Goal: Transaction & Acquisition: Purchase product/service

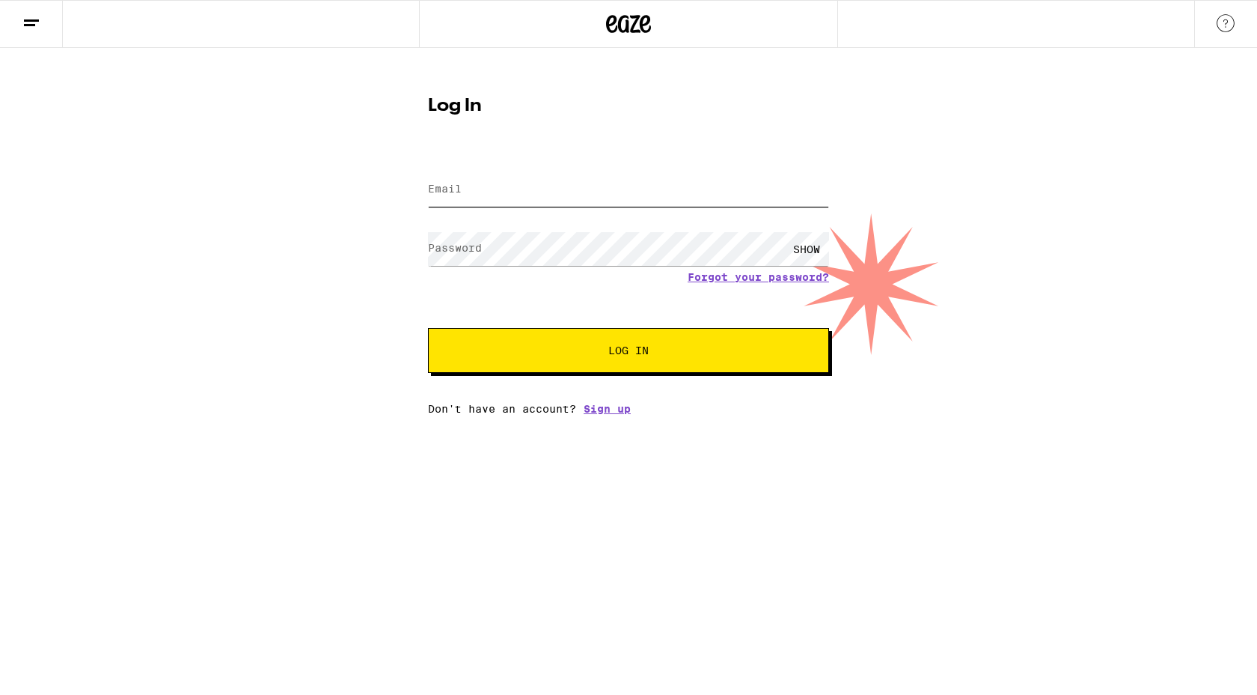
type input "[EMAIL_ADDRESS][DOMAIN_NAME]"
click at [618, 344] on button "Log In" at bounding box center [628, 350] width 401 height 45
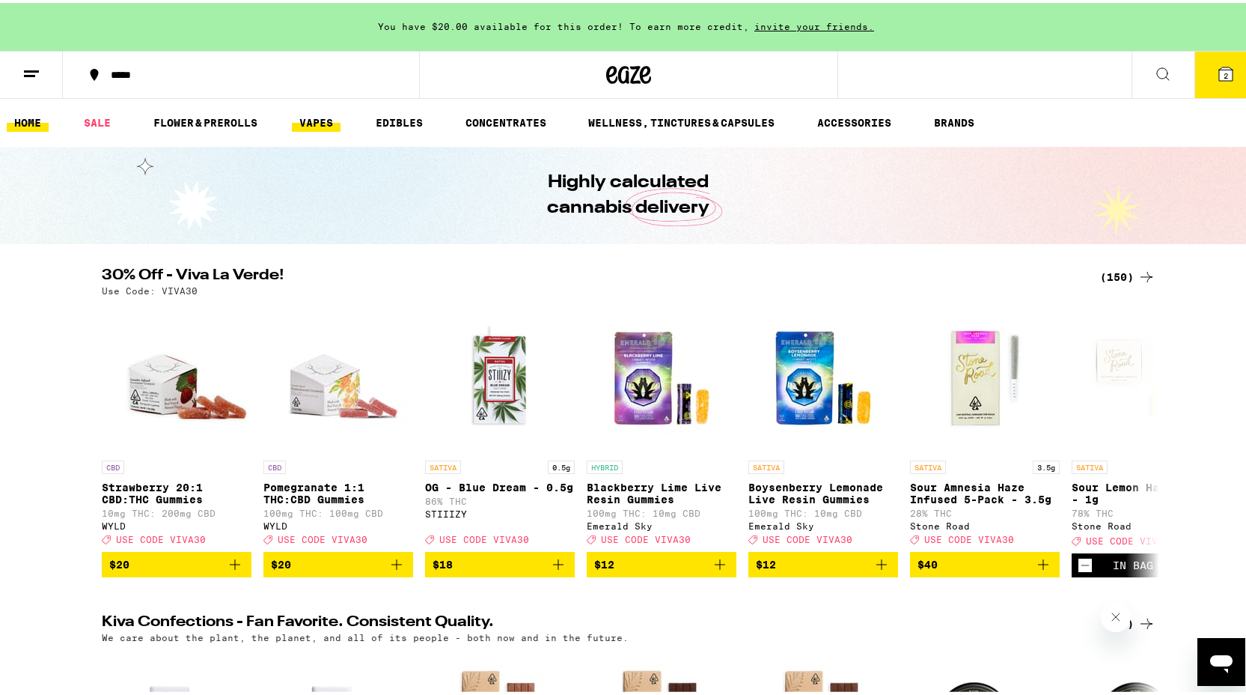
click at [323, 124] on link "VAPES" at bounding box center [316, 120] width 49 height 18
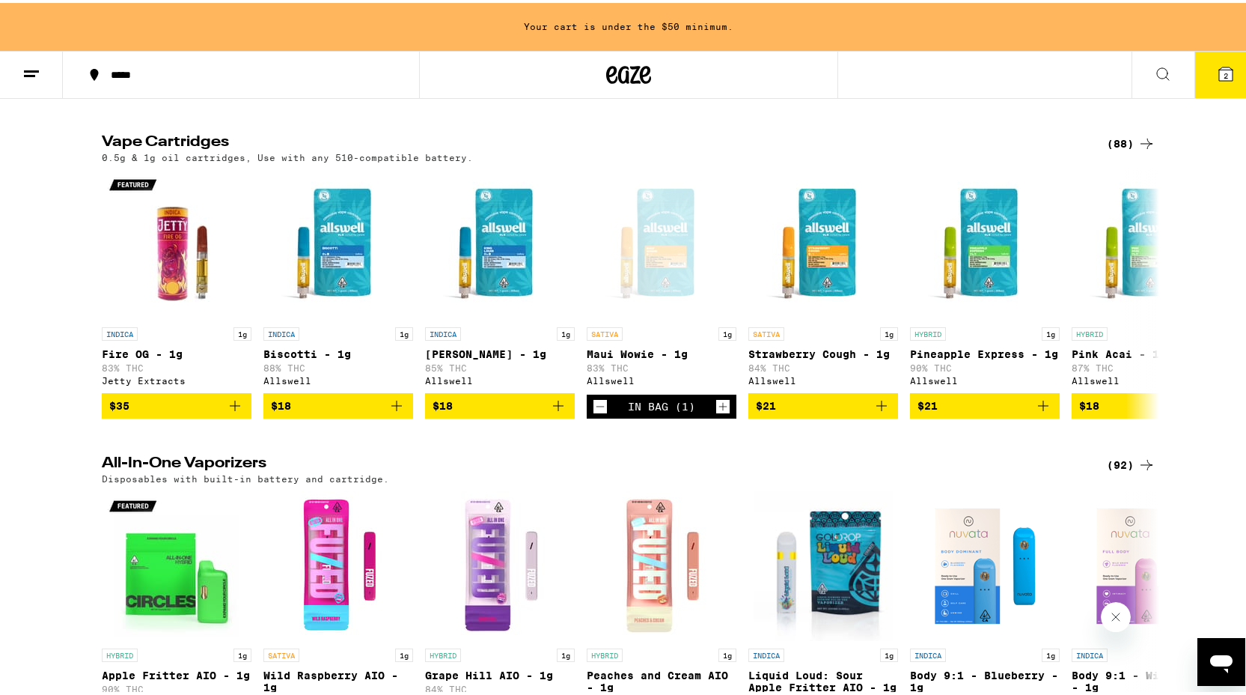
scroll to position [805, 0]
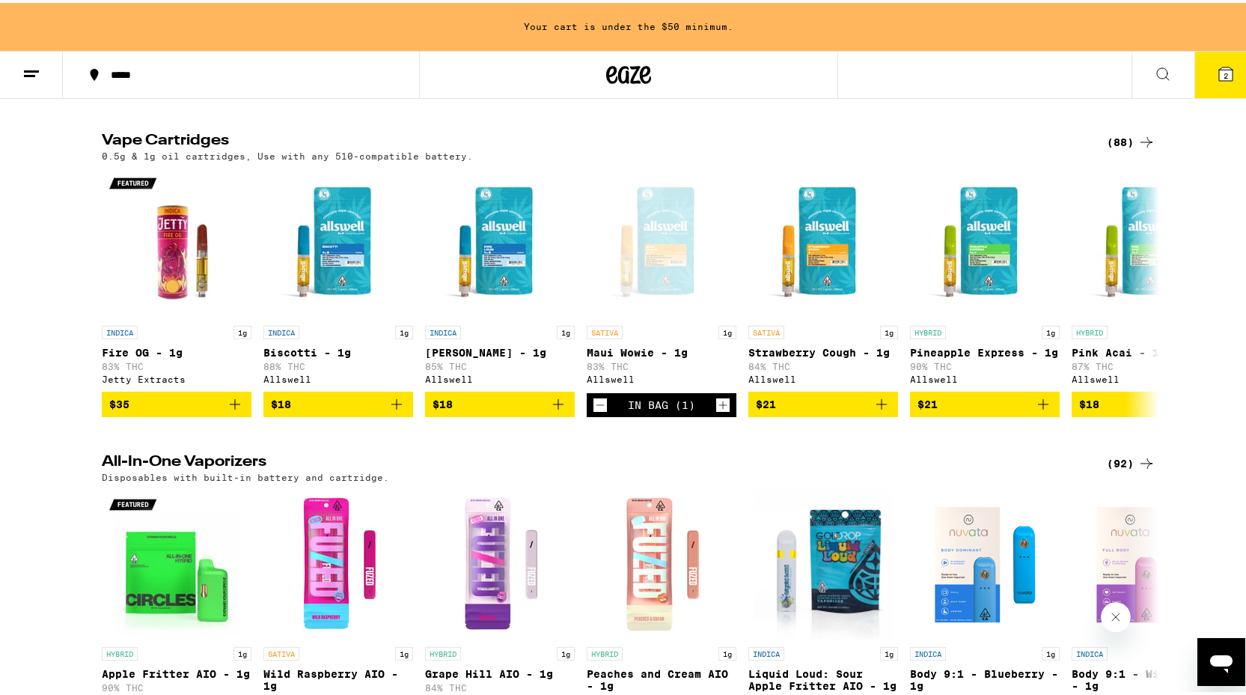
click at [1147, 148] on icon at bounding box center [1147, 139] width 18 height 18
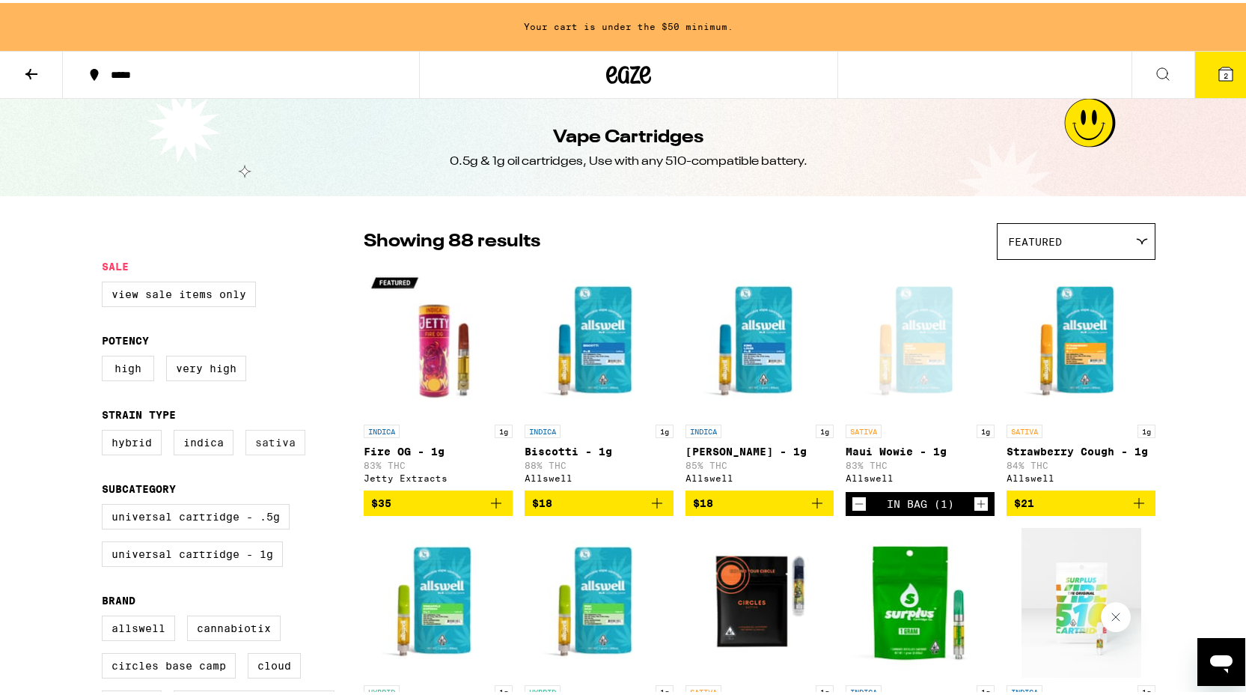
click at [266, 452] on label "Sativa" at bounding box center [275, 439] width 60 height 25
click at [106, 430] on input "Sativa" at bounding box center [105, 429] width 1 height 1
checkbox input "true"
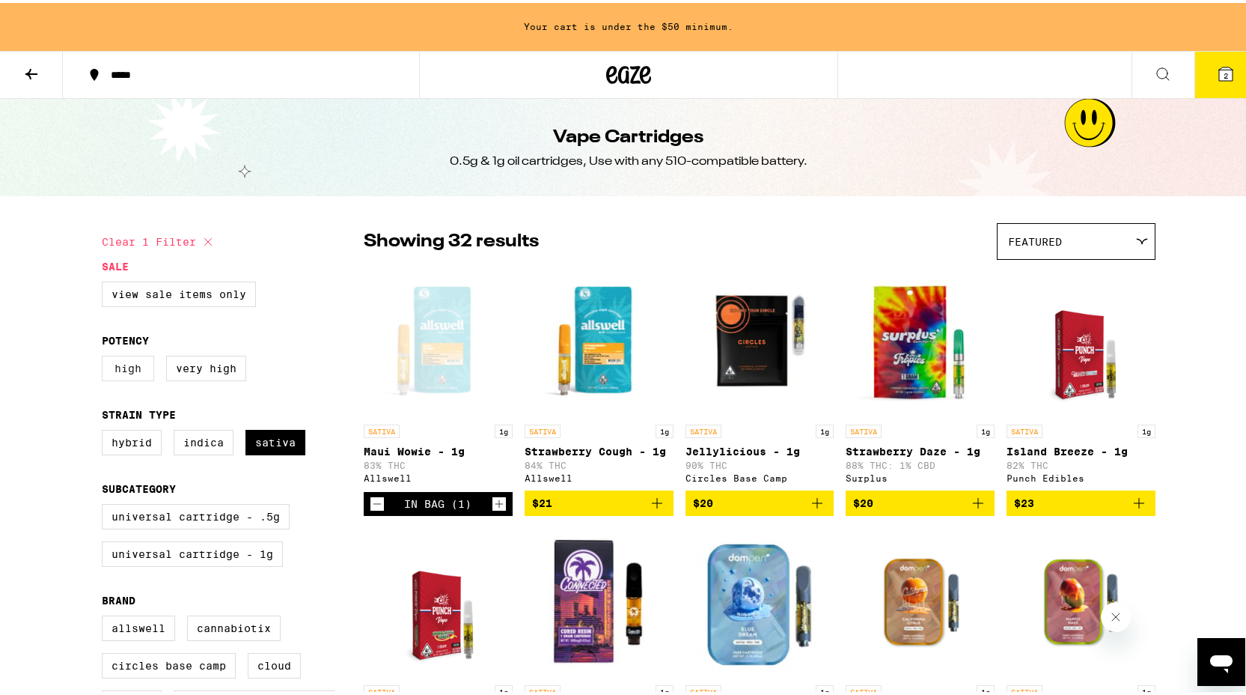
click at [127, 374] on label "High" at bounding box center [128, 365] width 52 height 25
click at [106, 356] on input "High" at bounding box center [105, 355] width 1 height 1
checkbox input "true"
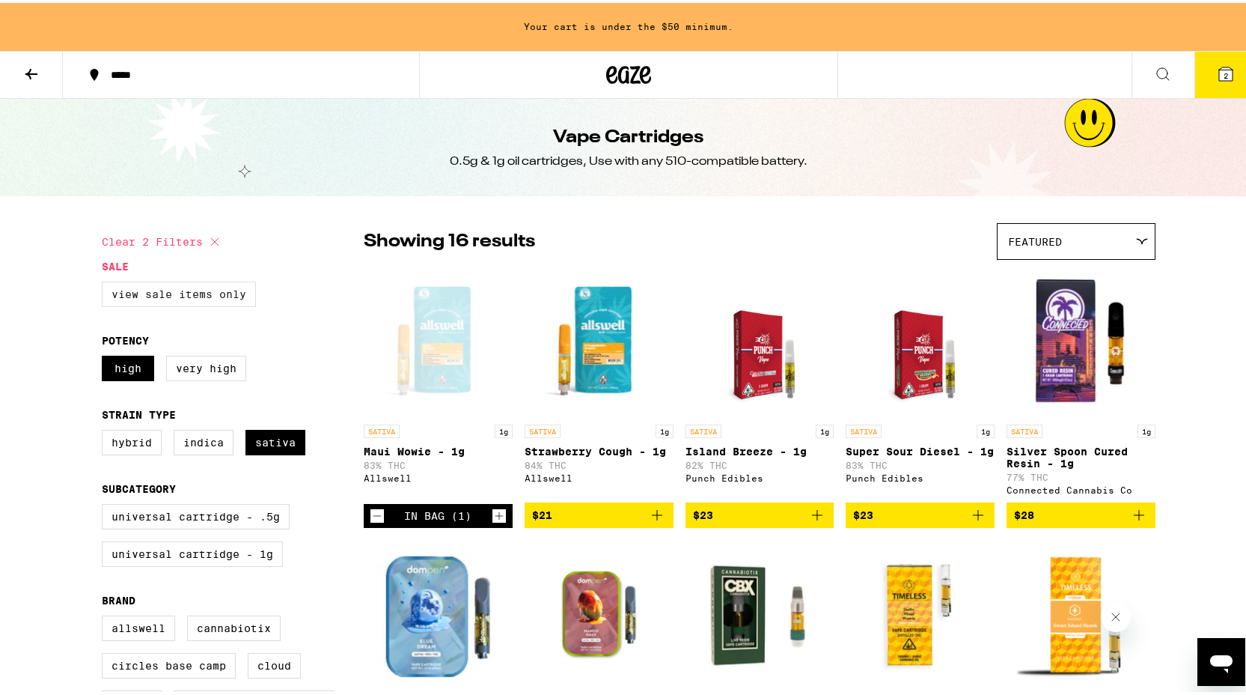
click at [224, 295] on label "View Sale Items Only" at bounding box center [179, 290] width 154 height 25
click at [106, 281] on input "View Sale Items Only" at bounding box center [105, 281] width 1 height 1
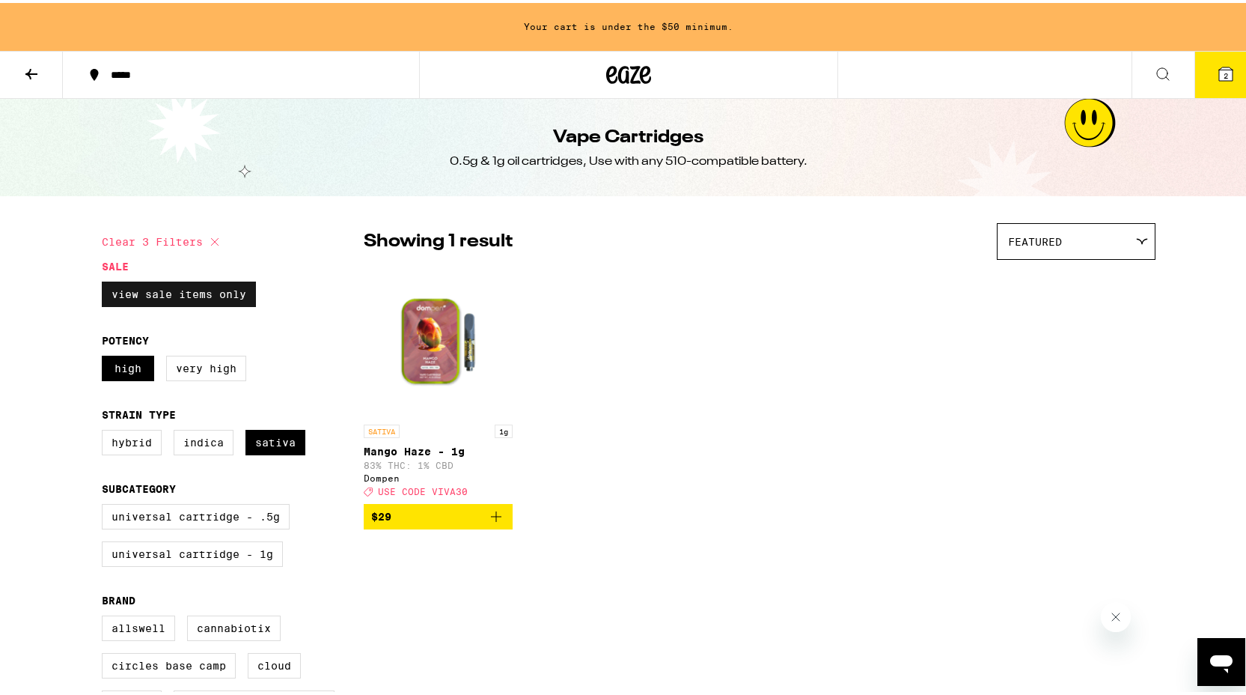
click at [224, 295] on label "View Sale Items Only" at bounding box center [179, 290] width 154 height 25
click at [106, 281] on input "View Sale Items Only" at bounding box center [105, 281] width 1 height 1
checkbox input "false"
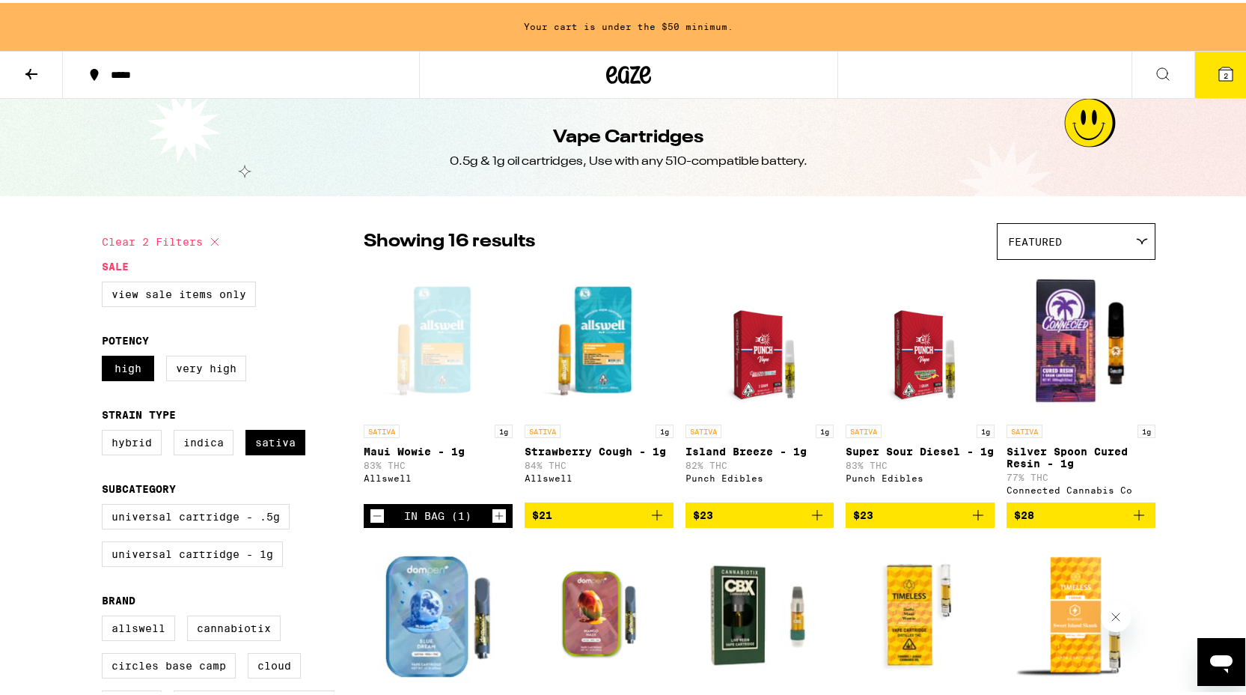
click at [301, 316] on div "View Sale Items Only" at bounding box center [233, 296] width 262 height 37
click at [111, 259] on legend "Sale" at bounding box center [115, 263] width 27 height 12
click at [211, 238] on icon at bounding box center [214, 238] width 7 height 7
checkbox input "false"
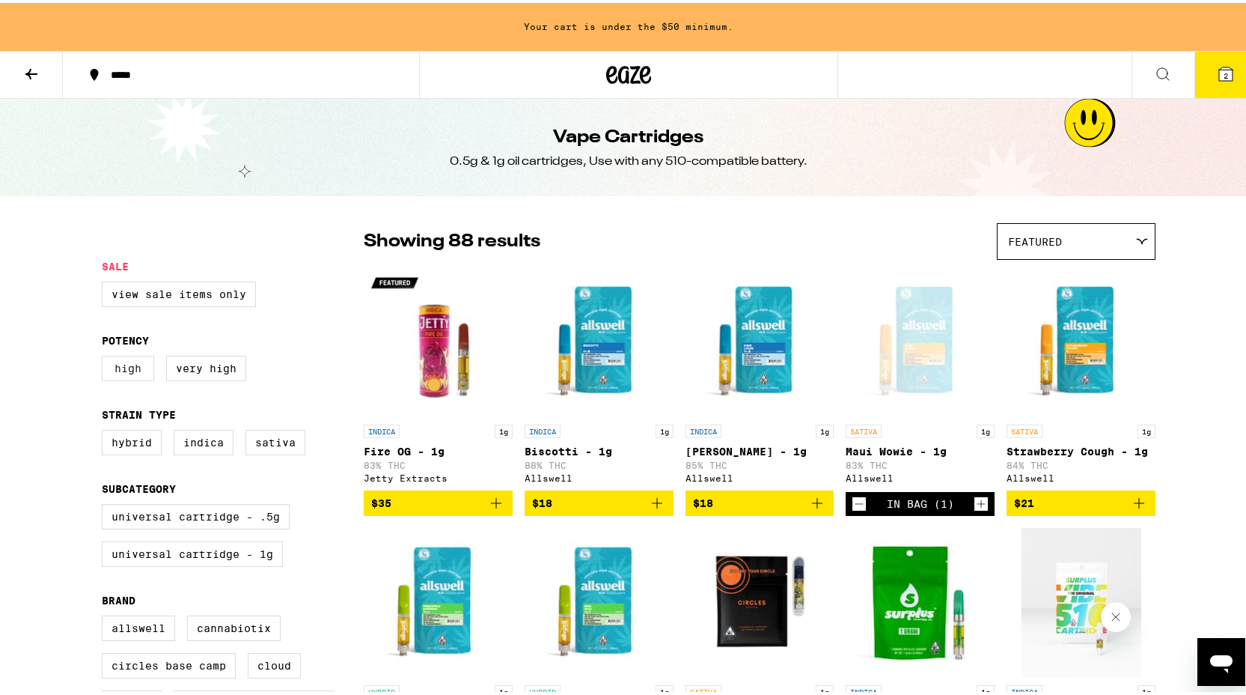
click at [120, 373] on label "High" at bounding box center [128, 365] width 52 height 25
click at [106, 356] on input "High" at bounding box center [105, 355] width 1 height 1
checkbox input "true"
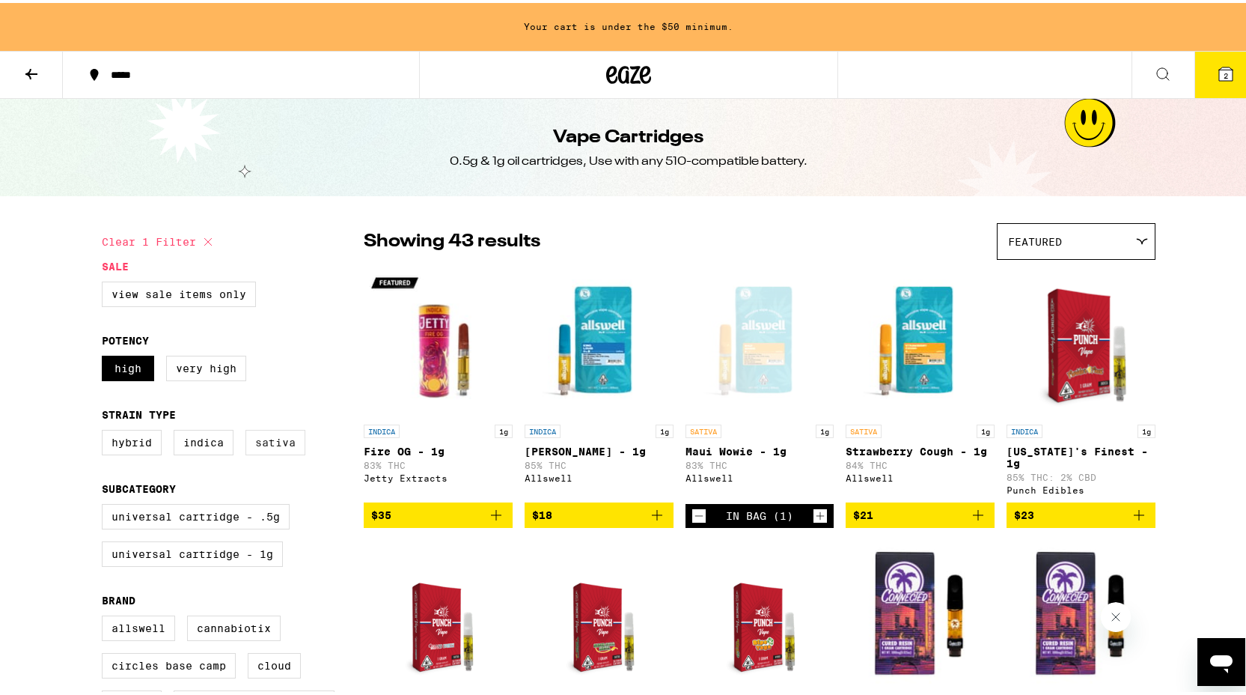
click at [284, 447] on label "Sativa" at bounding box center [275, 439] width 60 height 25
click at [106, 430] on input "Sativa" at bounding box center [105, 429] width 1 height 1
checkbox input "true"
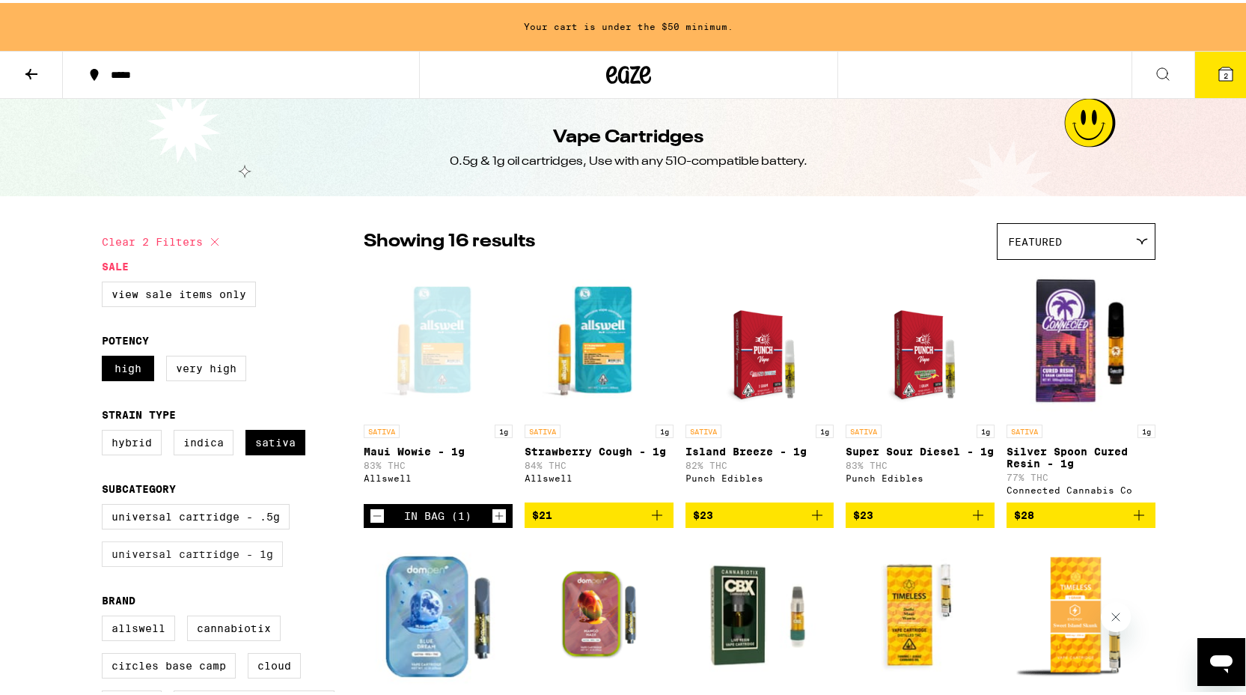
click at [201, 564] on label "Universal Cartridge - 1g" at bounding box center [192, 550] width 181 height 25
click at [106, 504] on input "Universal Cartridge - 1g" at bounding box center [105, 503] width 1 height 1
checkbox input "true"
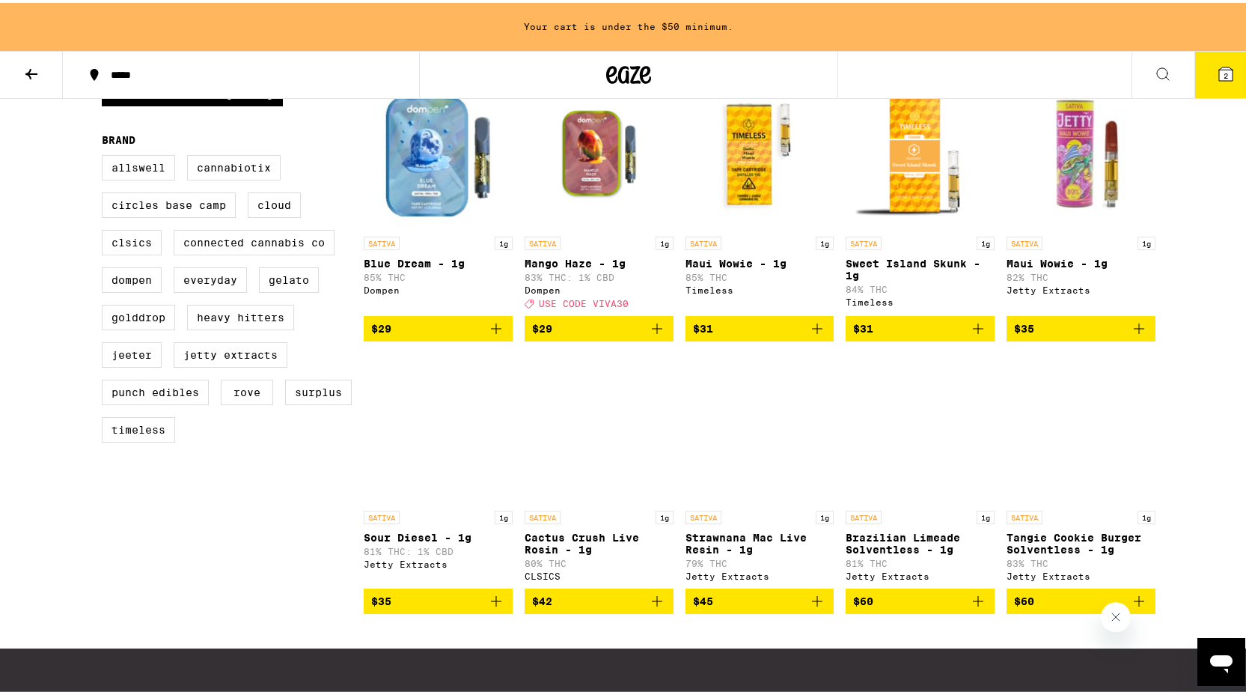
scroll to position [465, 0]
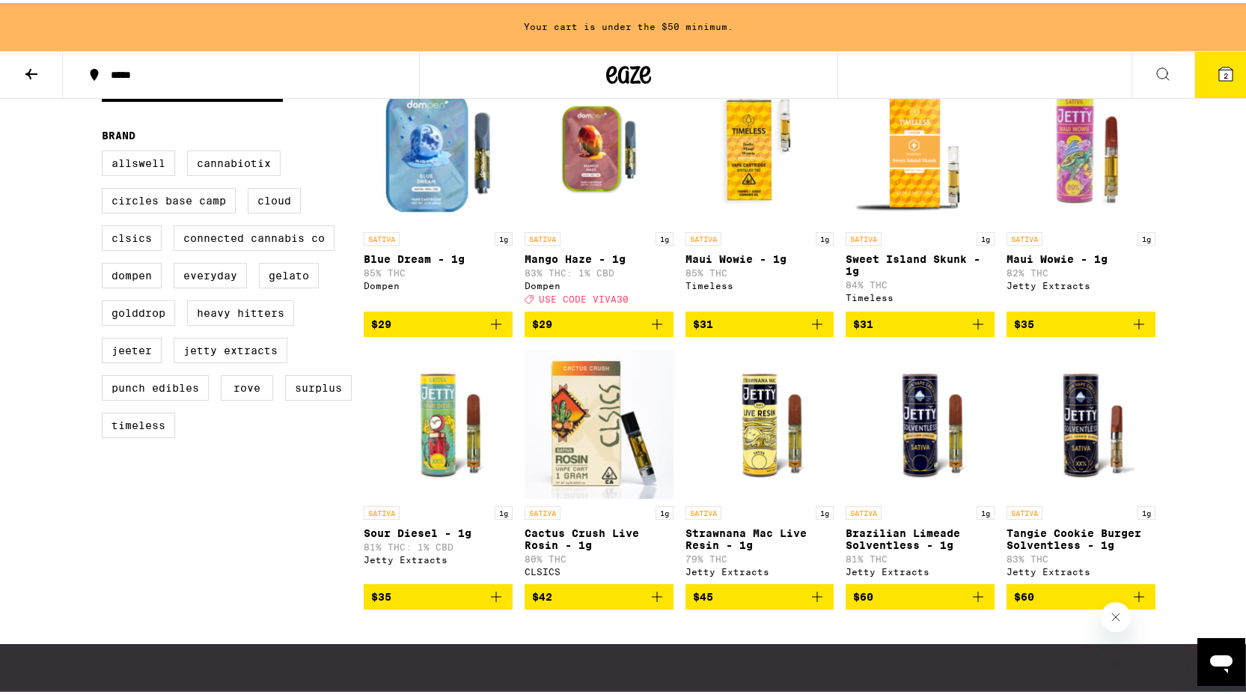
drag, startPoint x: 1257, startPoint y: 42, endPoint x: 1257, endPoint y: 242, distance: 200.6
click at [1257, 242] on html "Your cart is under the $50 minimum. ***** ***** 2 Vape Cartridges 0.5g & 1g oil…" at bounding box center [628, 206] width 1257 height 1342
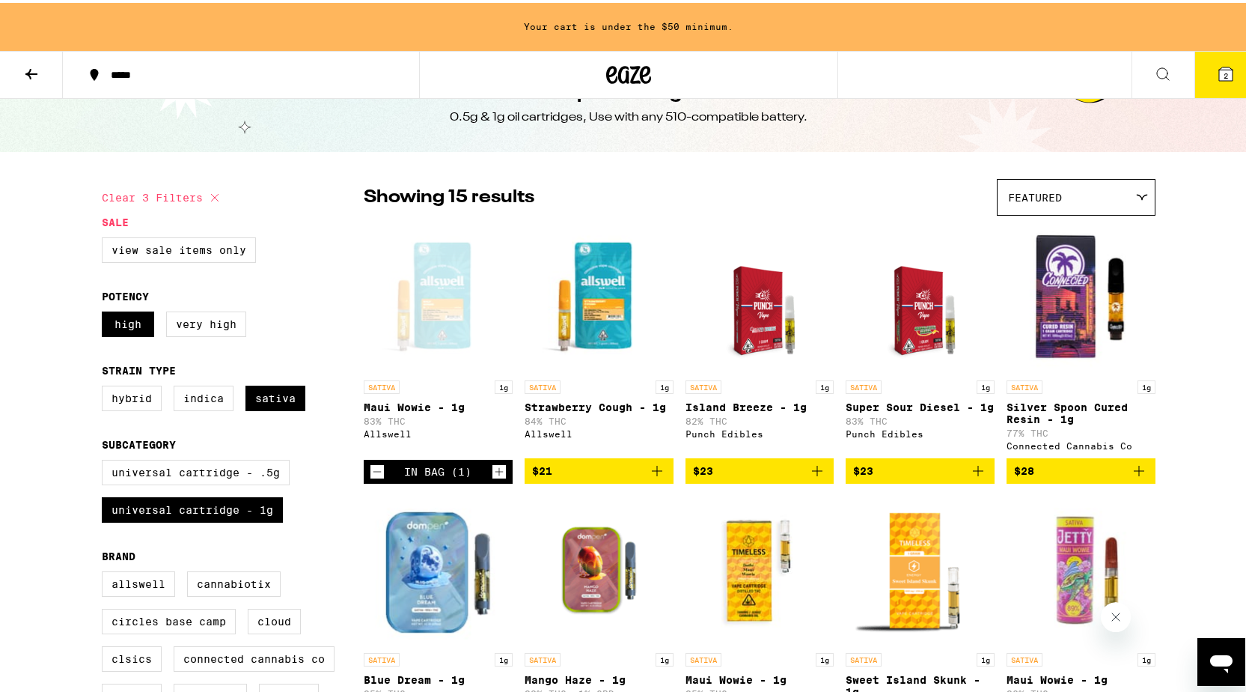
scroll to position [40, 0]
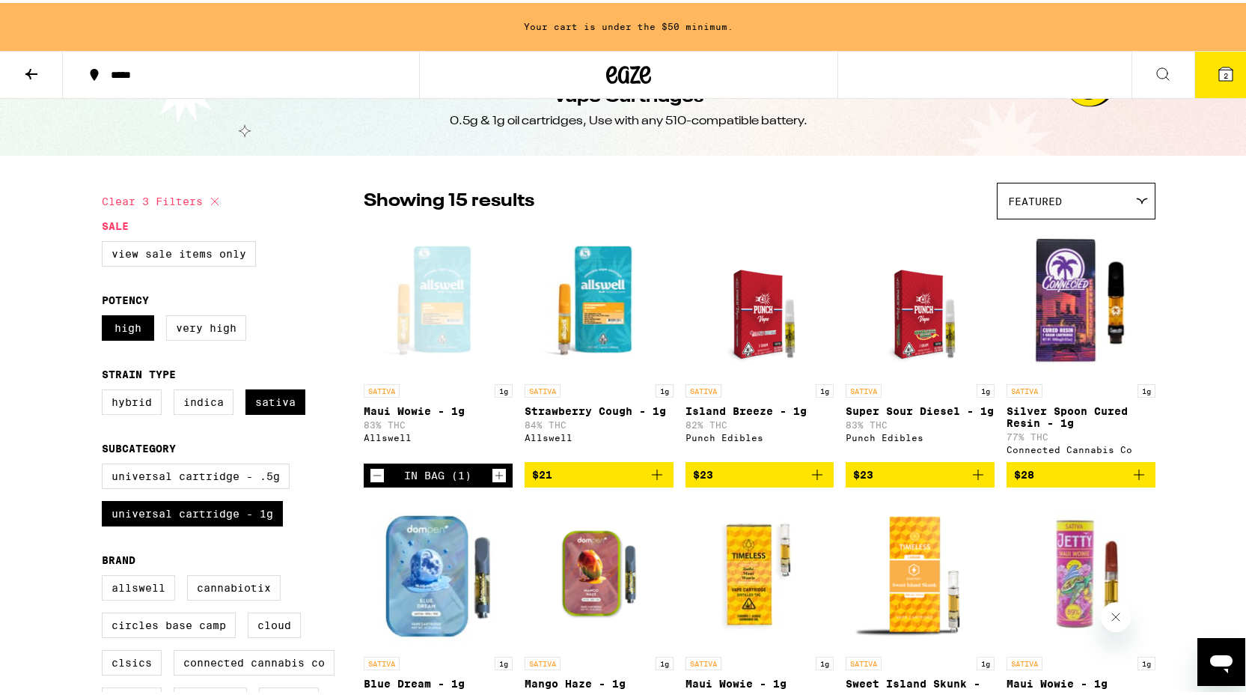
click at [1139, 199] on icon at bounding box center [1142, 198] width 12 height 7
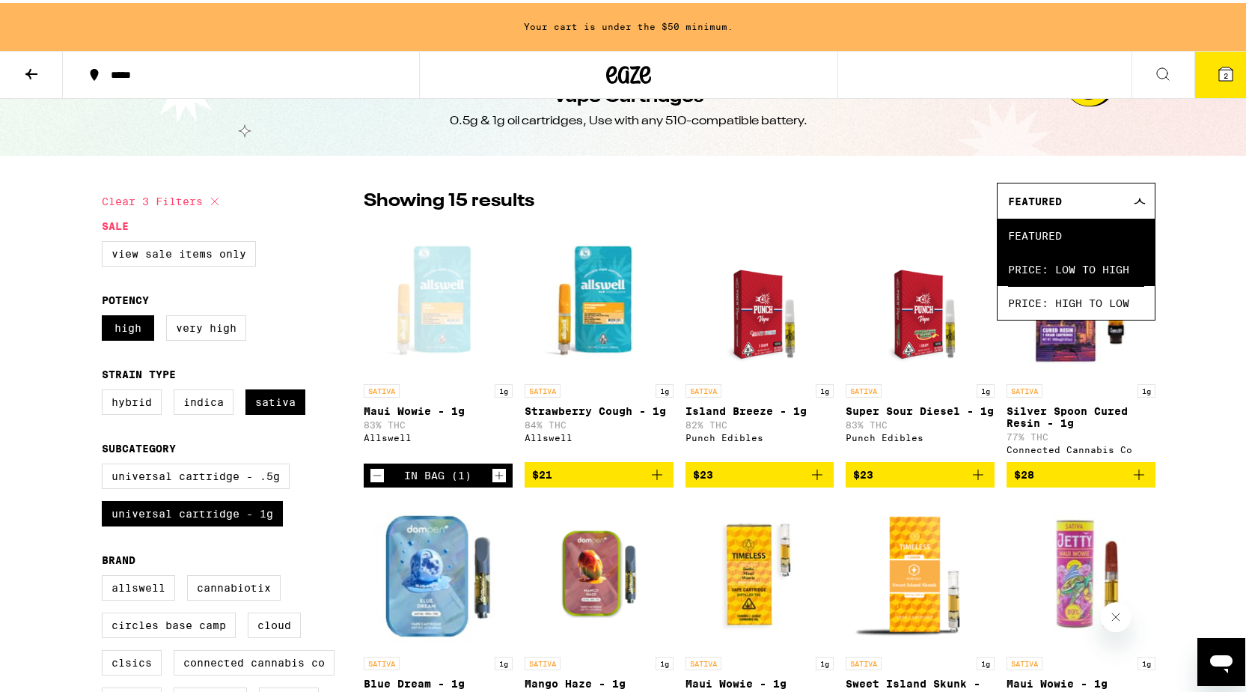
click at [1072, 277] on span "Price: Low to High" at bounding box center [1076, 266] width 136 height 34
